Goal: Task Accomplishment & Management: Use online tool/utility

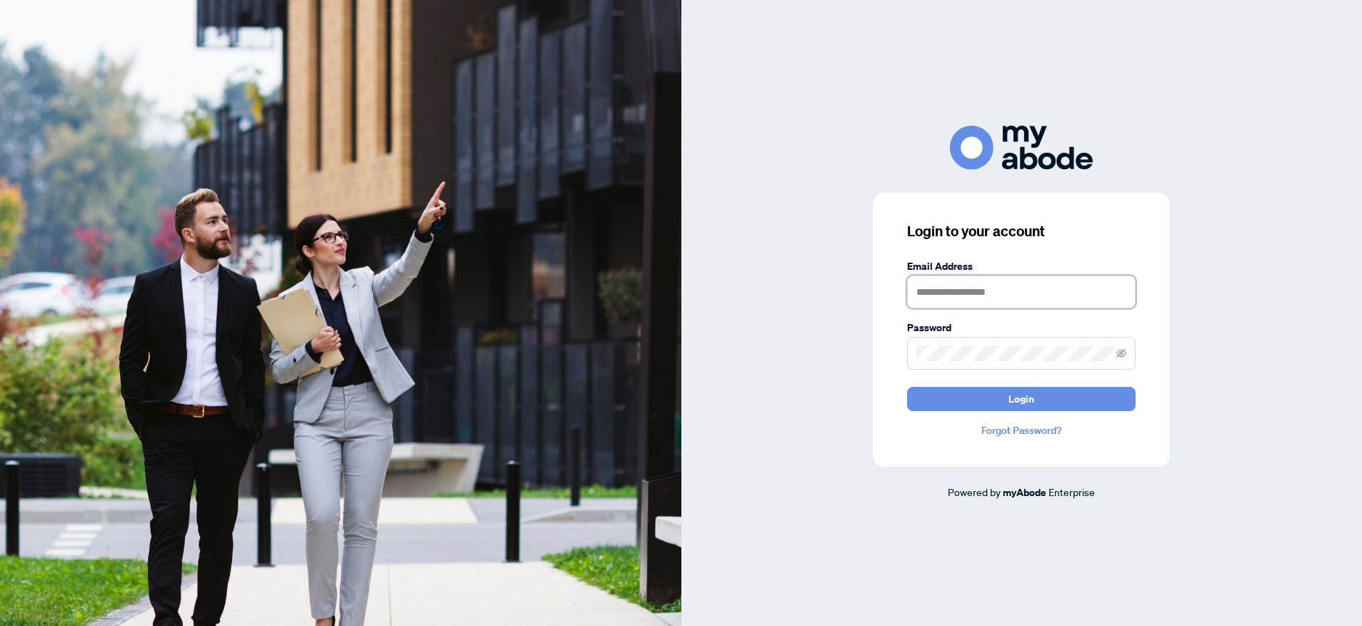
click at [935, 298] on input "text" at bounding box center [1021, 292] width 228 height 33
type input "**********"
click at [907, 387] on button "Login" at bounding box center [1021, 399] width 228 height 24
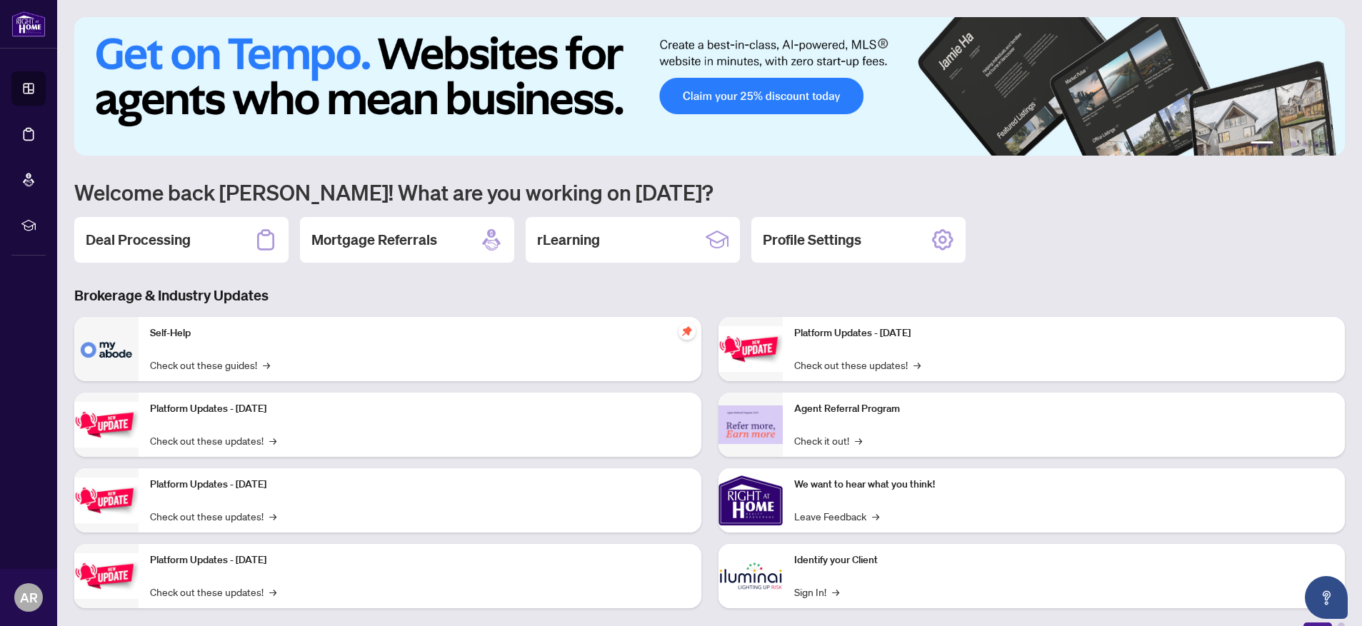
click at [176, 231] on h2 "Deal Processing" at bounding box center [138, 240] width 105 height 20
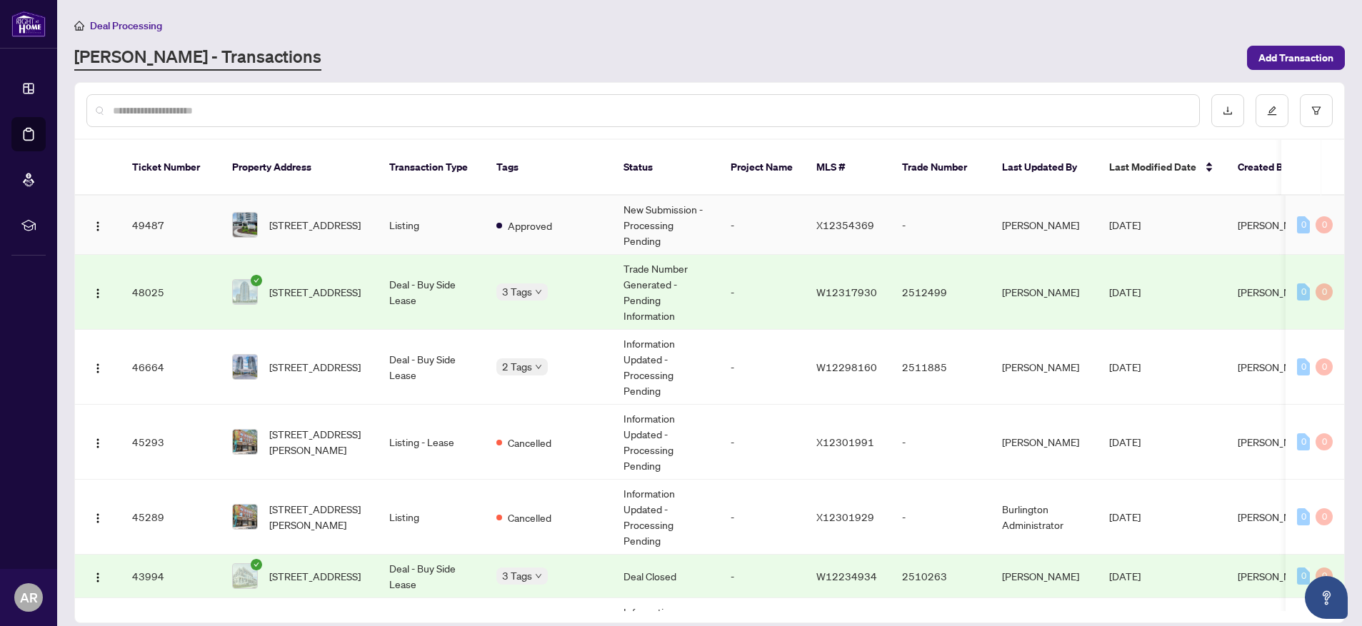
scroll to position [5, 0]
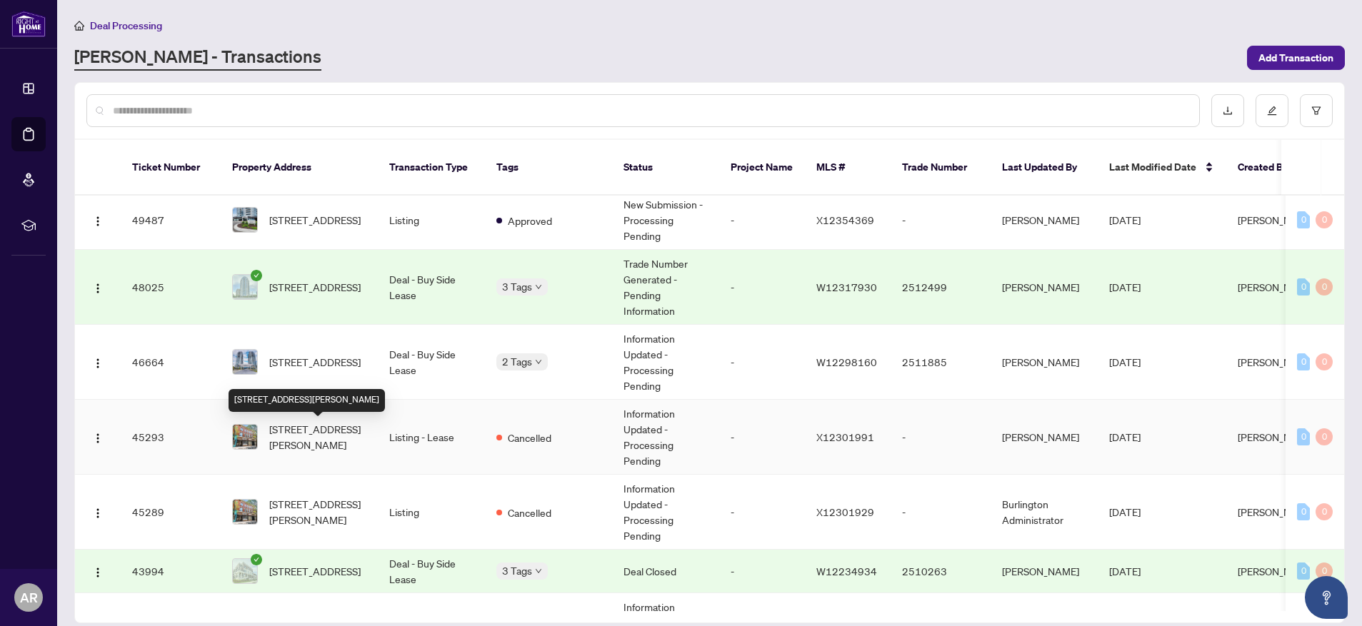
click at [346, 435] on span "[STREET_ADDRESS][PERSON_NAME]" at bounding box center [317, 436] width 97 height 31
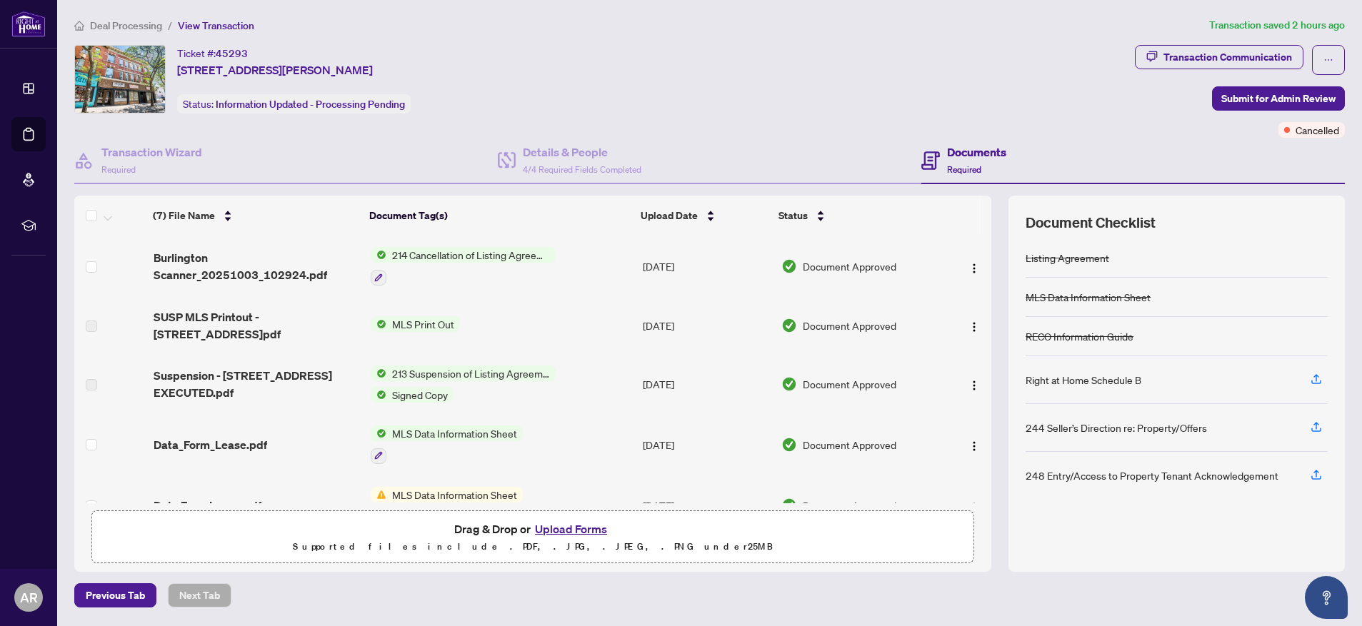
click at [478, 258] on span "214 Cancellation of Listing Agreement - Authority to Offer for Lease" at bounding box center [470, 255] width 169 height 16
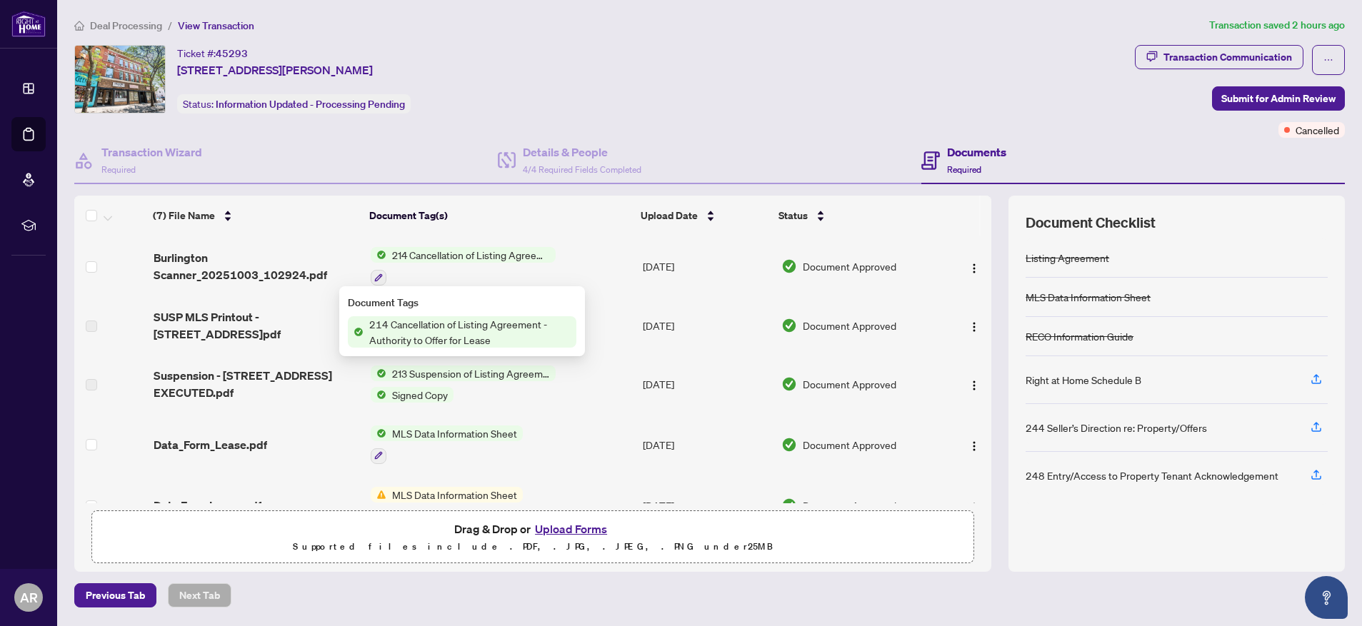
click at [463, 327] on span "214 Cancellation of Listing Agreement - Authority to Offer for Lease" at bounding box center [469, 331] width 213 height 31
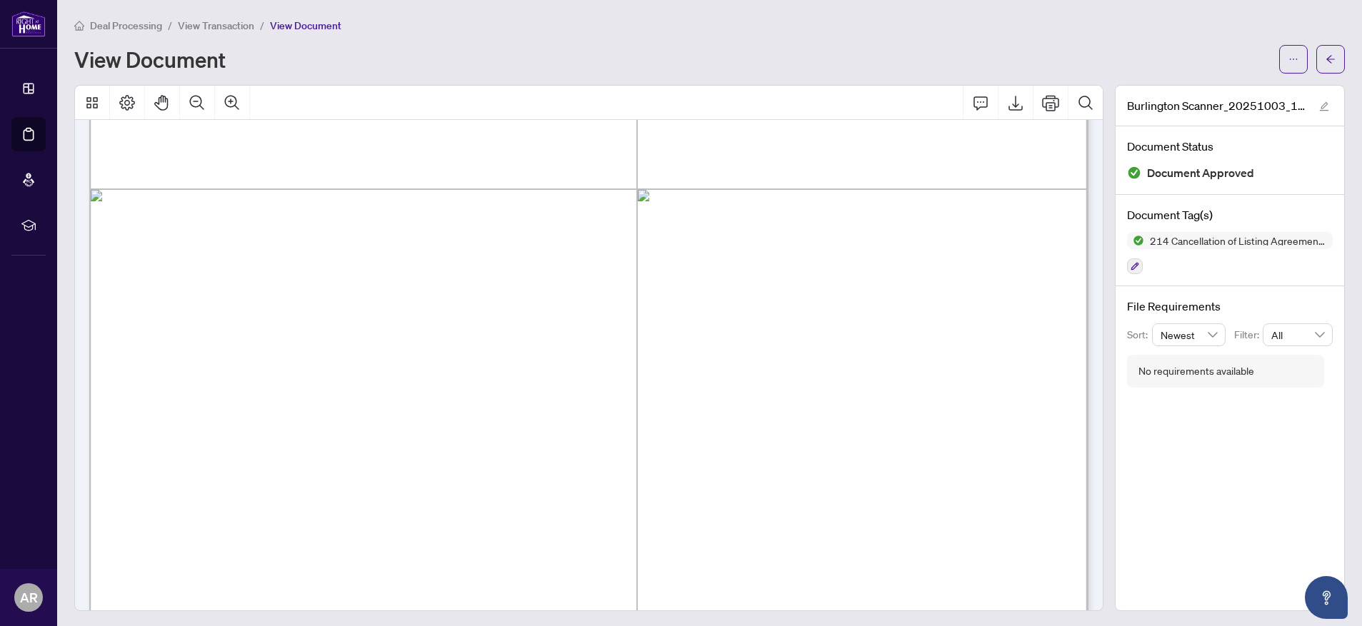
scroll to position [471, 0]
click at [1016, 102] on icon "Export" at bounding box center [1015, 102] width 17 height 17
